Goal: Information Seeking & Learning: Learn about a topic

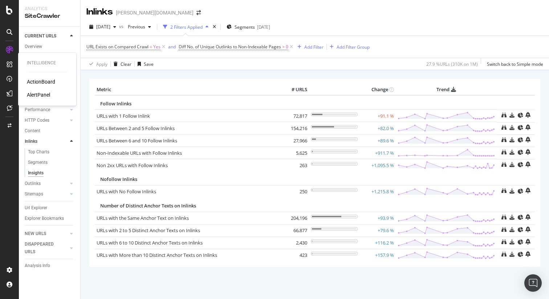
click at [46, 95] on div "AlertPanel" at bounding box center [38, 94] width 23 height 7
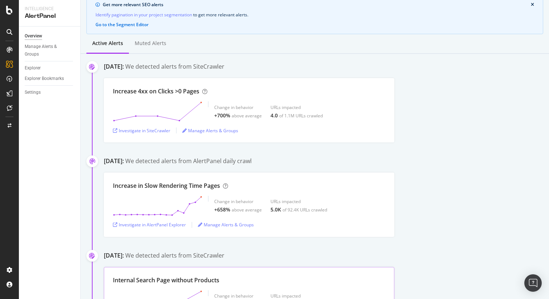
scroll to position [68, 0]
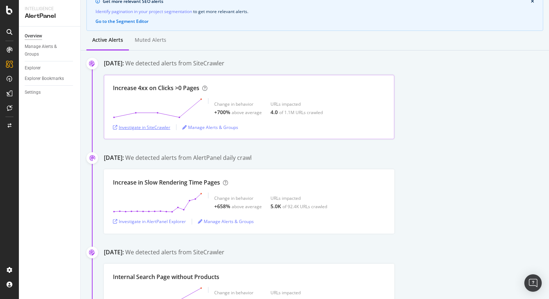
click at [147, 130] on div "Investigate in SiteCrawler" at bounding box center [141, 127] width 57 height 6
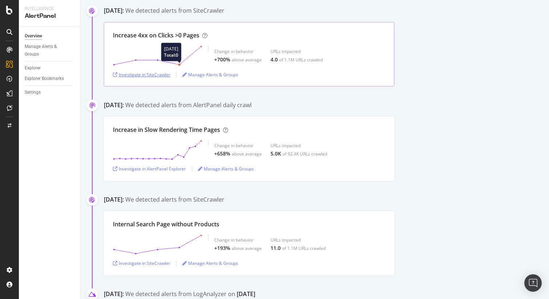
scroll to position [122, 0]
click at [167, 167] on div "Investigate in AlertPanel Explorer" at bounding box center [149, 167] width 73 height 6
click at [258, 109] on div "September 22nd 2025: We detected alerts from AlertPanel daily crawl" at bounding box center [326, 105] width 445 height 10
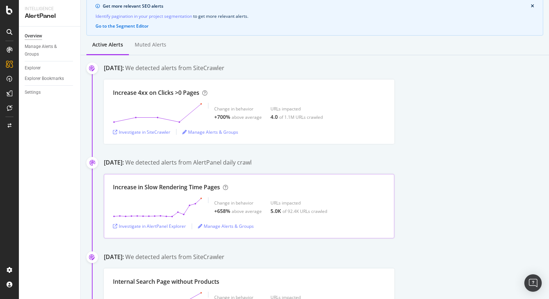
scroll to position [66, 0]
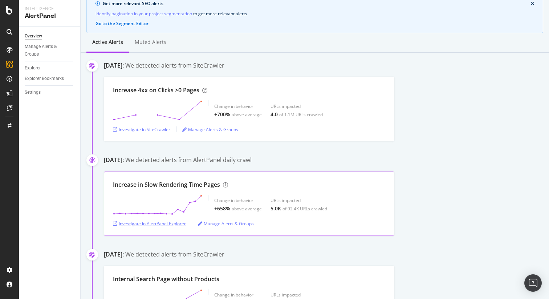
click at [167, 227] on div "Investigate in AlertPanel Explorer" at bounding box center [149, 223] width 73 height 11
click at [151, 129] on div "Investigate in SiteCrawler" at bounding box center [141, 129] width 57 height 6
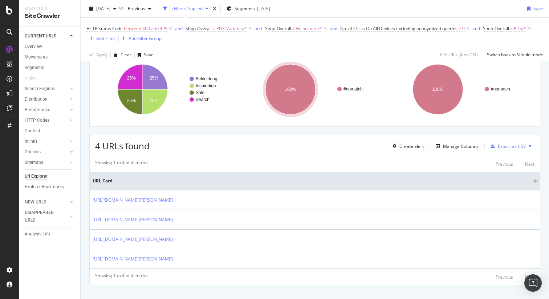
scroll to position [69, 0]
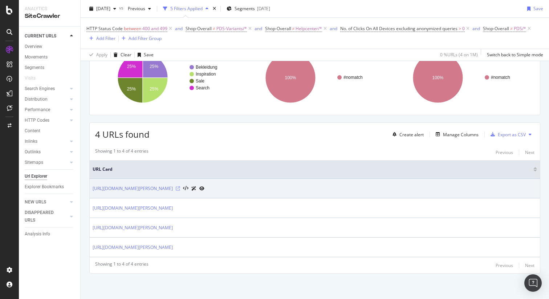
click at [180, 188] on icon at bounding box center [178, 188] width 4 height 4
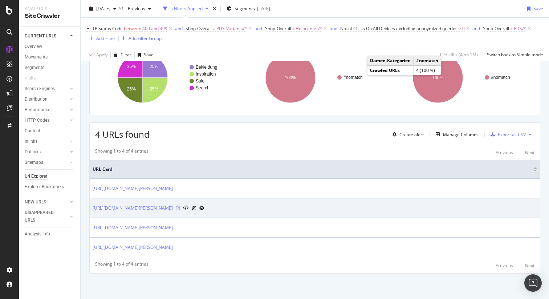
click at [180, 208] on icon at bounding box center [178, 208] width 4 height 4
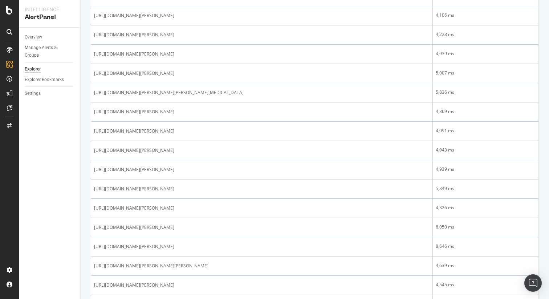
scroll to position [901, 0]
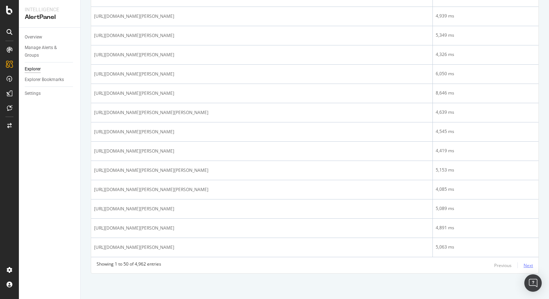
click at [524, 261] on div "Next" at bounding box center [528, 265] width 9 height 8
click at [528, 265] on div "Next" at bounding box center [528, 265] width 9 height 6
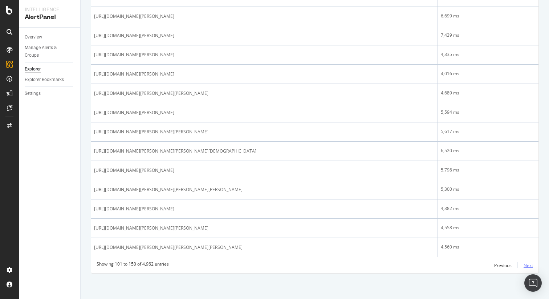
click at [529, 262] on div "Next" at bounding box center [528, 265] width 9 height 6
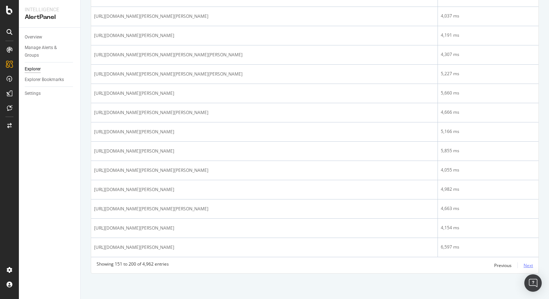
click at [530, 266] on div "Next" at bounding box center [528, 265] width 9 height 6
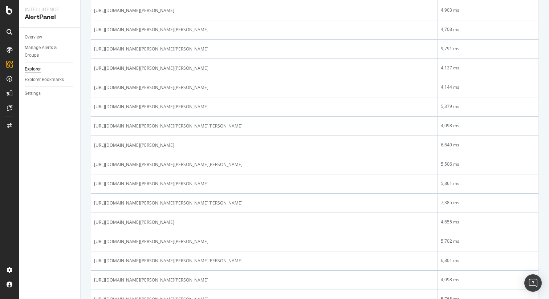
scroll to position [330, 0]
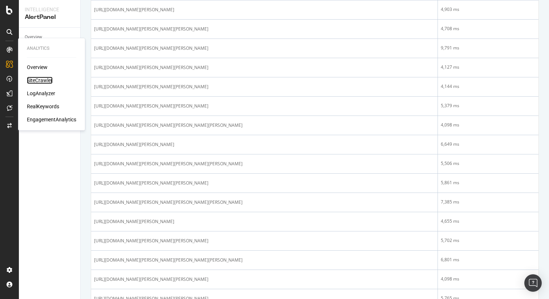
click at [44, 77] on div "SiteCrawler" at bounding box center [40, 80] width 26 height 7
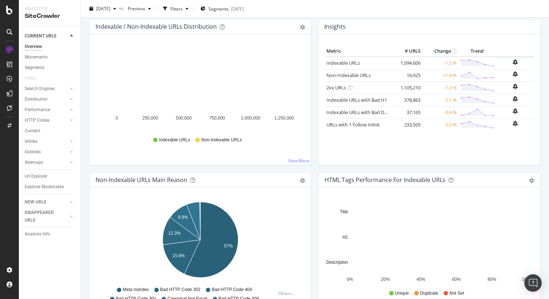
scroll to position [94, 0]
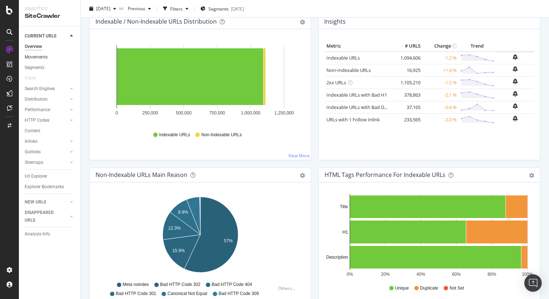
click at [48, 57] on link "Movements" at bounding box center [50, 57] width 50 height 8
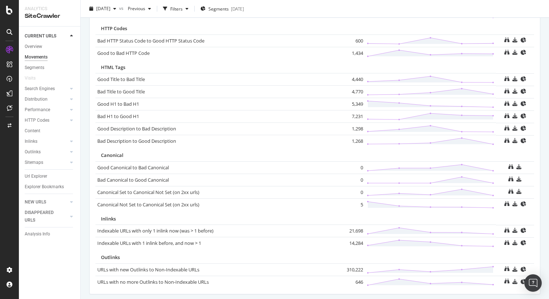
scroll to position [474, 0]
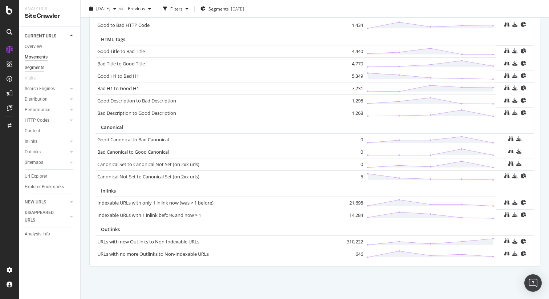
click at [32, 69] on div "Segments" at bounding box center [35, 68] width 20 height 8
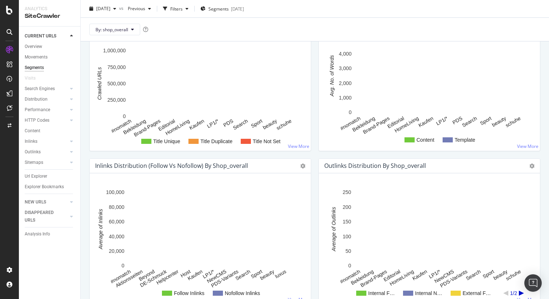
scroll to position [681, 0]
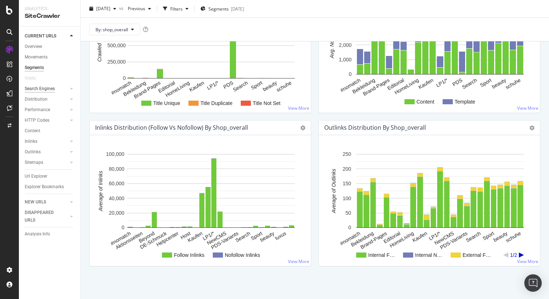
click at [45, 90] on div "Search Engines" at bounding box center [40, 89] width 30 height 8
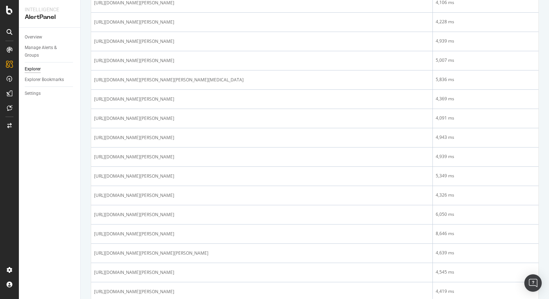
scroll to position [901, 0]
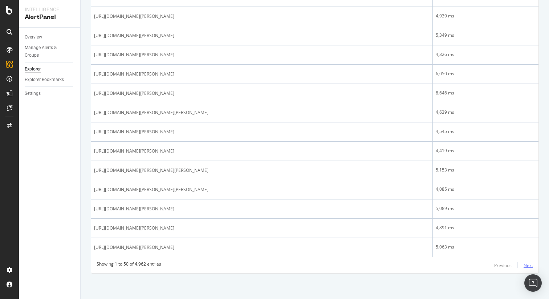
click at [529, 262] on div "Next" at bounding box center [528, 265] width 9 height 6
click at [524, 266] on div "Next" at bounding box center [528, 265] width 9 height 6
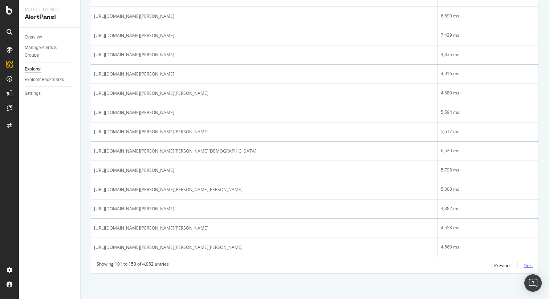
click at [530, 266] on div "Next" at bounding box center [528, 265] width 9 height 6
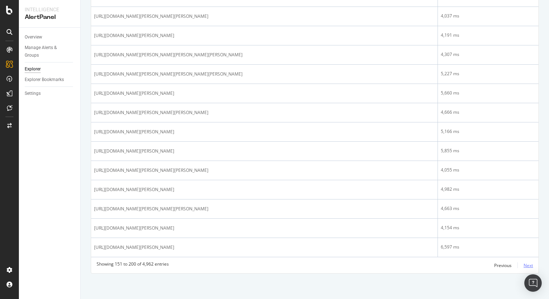
click at [531, 264] on div "Next" at bounding box center [528, 265] width 9 height 6
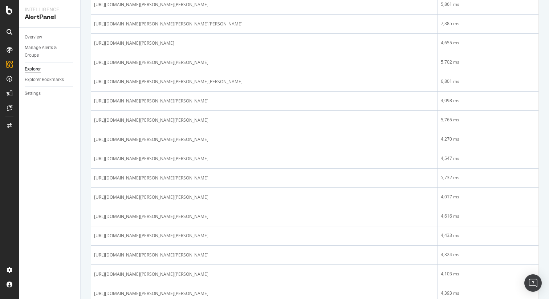
scroll to position [508, 0]
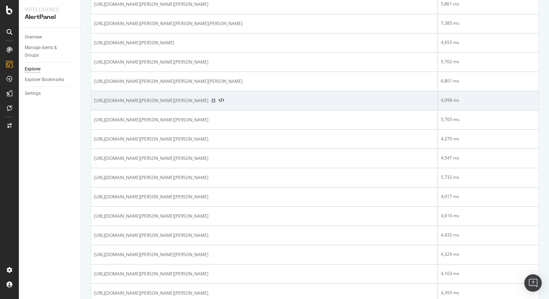
click at [216, 101] on icon at bounding box center [213, 100] width 4 height 4
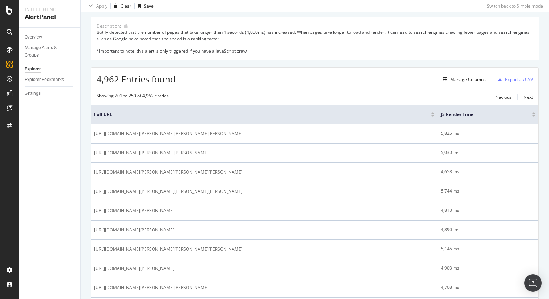
scroll to position [0, 0]
